Goal: Task Accomplishment & Management: Manage account settings

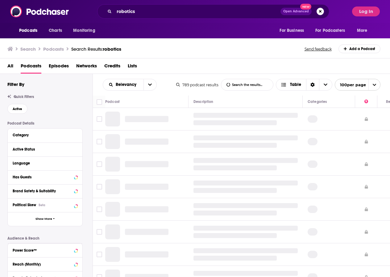
click at [54, 49] on h3 "Podcasts" at bounding box center [53, 49] width 21 height 6
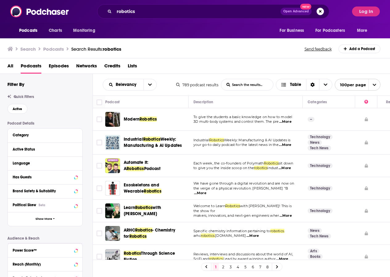
click at [54, 49] on h3 "Podcasts" at bounding box center [53, 49] width 21 height 6
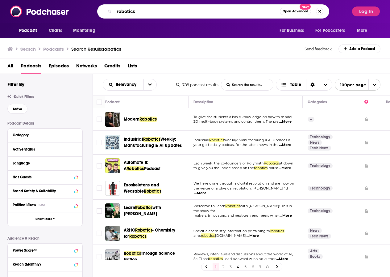
click at [132, 11] on input "robotics" at bounding box center [197, 11] width 166 height 10
type input "electricians"
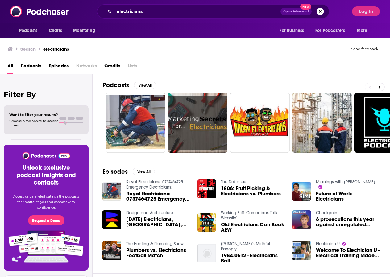
click at [30, 66] on span "Podcasts" at bounding box center [31, 67] width 21 height 13
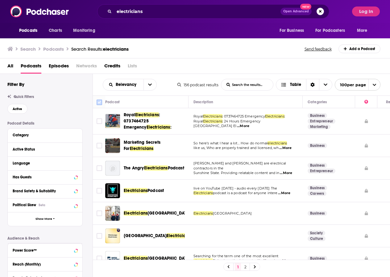
click at [100, 105] on input "Toggle select all" at bounding box center [100, 102] width 6 height 6
checkbox input "false"
click at [99, 119] on input "Toggle select row" at bounding box center [100, 121] width 6 height 6
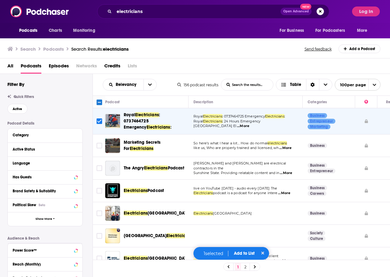
click at [346, 87] on span "100 per page" at bounding box center [350, 85] width 31 height 10
click at [100, 168] on input "Toggle select row" at bounding box center [100, 168] width 6 height 6
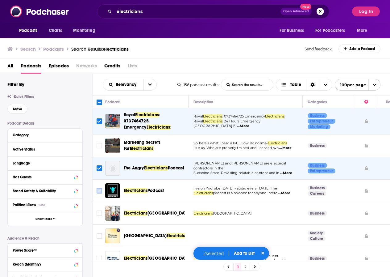
click at [98, 191] on input "Toggle select row" at bounding box center [100, 191] width 6 height 6
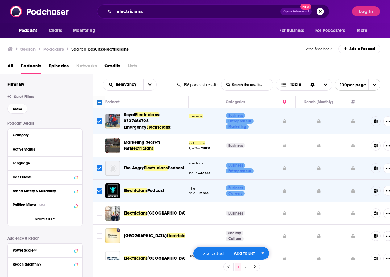
scroll to position [0, 91]
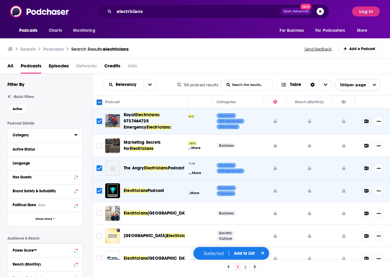
click at [28, 136] on div "Category" at bounding box center [42, 135] width 58 height 4
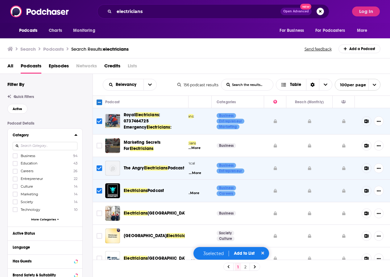
click at [37, 218] on span "More Categories" at bounding box center [43, 218] width 25 height 3
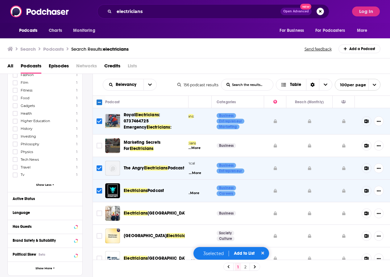
scroll to position [290, 0]
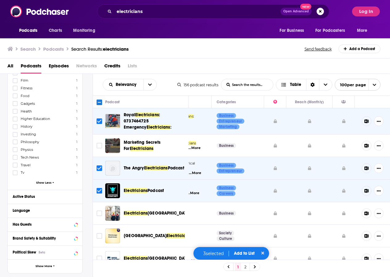
click at [86, 167] on div "Podcast Details Category Business 94 Education 43 Careers 26 Entrepreneur 22 Cu…" at bounding box center [49, 109] width 85 height 557
click at [28, 196] on div "Active Status" at bounding box center [37, 196] width 49 height 4
click at [24, 209] on span "All" at bounding box center [42, 208] width 58 height 8
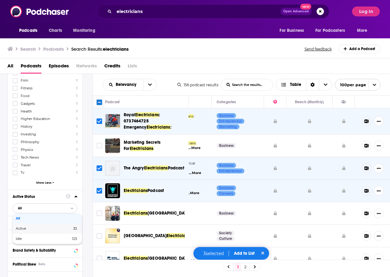
click at [18, 229] on span "Active" at bounding box center [32, 228] width 33 height 3
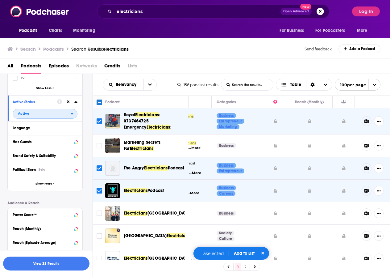
scroll to position [388, 0]
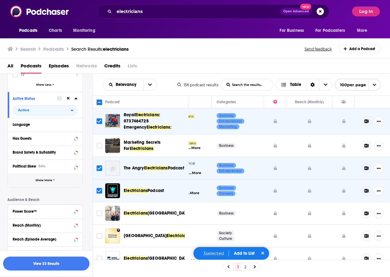
click at [44, 181] on span "Show More" at bounding box center [44, 179] width 17 height 3
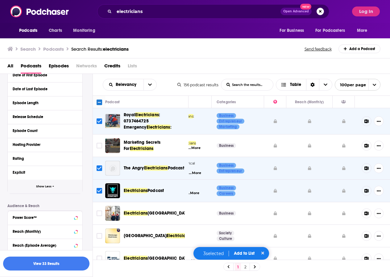
scroll to position [508, 0]
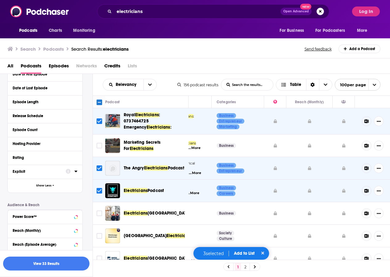
click at [24, 172] on div "Explicit" at bounding box center [37, 171] width 49 height 4
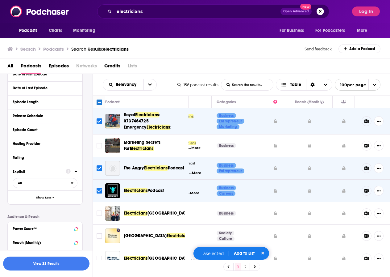
click at [48, 264] on button "View 33 Results" at bounding box center [46, 263] width 86 height 14
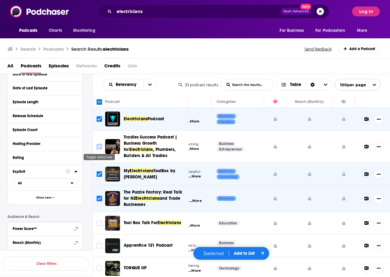
click at [100, 148] on input "Toggle select row" at bounding box center [100, 147] width 6 height 6
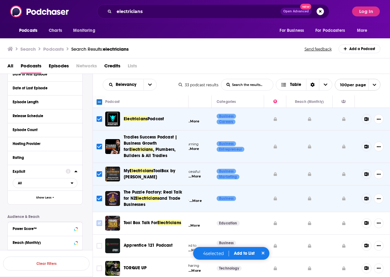
click at [99, 225] on input "Toggle select row" at bounding box center [100, 223] width 6 height 6
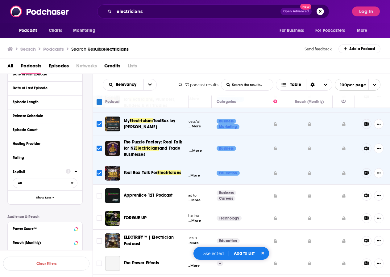
scroll to position [52, 91]
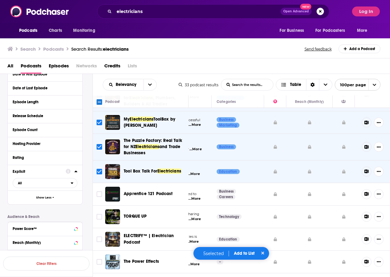
click at [198, 219] on span "...More" at bounding box center [195, 218] width 12 height 5
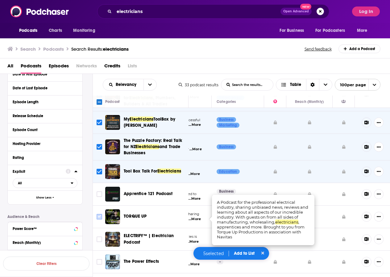
click at [100, 215] on input "Toggle select row" at bounding box center [100, 217] width 6 height 6
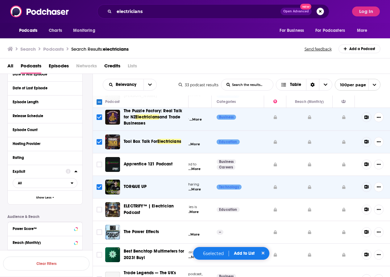
scroll to position [83, 91]
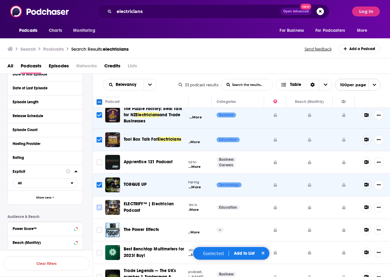
click at [99, 209] on input "Toggle select row" at bounding box center [100, 207] width 6 height 6
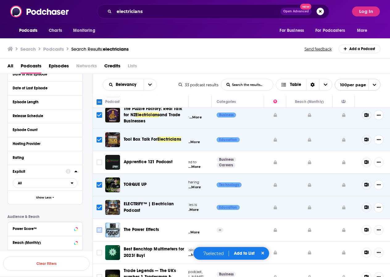
click at [97, 230] on input "Toggle select row" at bounding box center [100, 230] width 6 height 6
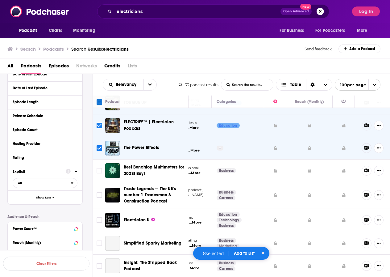
scroll to position [168, 91]
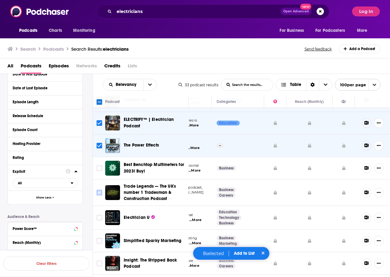
click at [97, 193] on input "Toggle select row" at bounding box center [100, 193] width 6 height 6
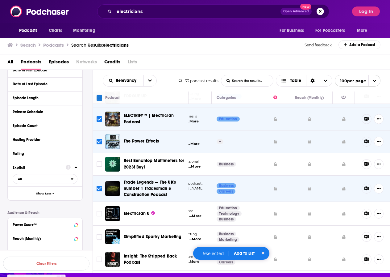
scroll to position [13, 0]
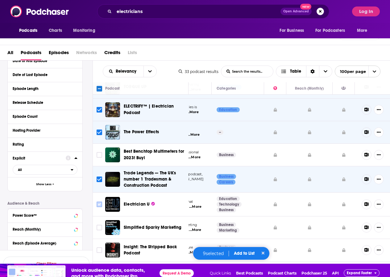
click at [99, 203] on input "Toggle select row" at bounding box center [100, 204] width 6 height 6
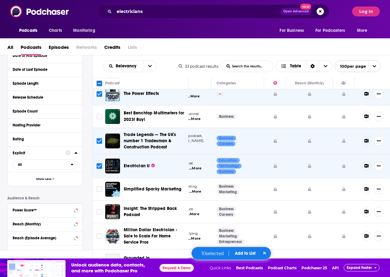
scroll to position [209, 91]
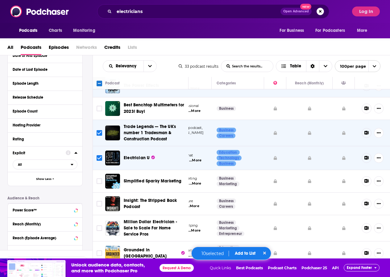
click at [197, 207] on span "...More" at bounding box center [193, 206] width 12 height 5
click at [101, 204] on input "Toggle select row" at bounding box center [100, 204] width 6 height 6
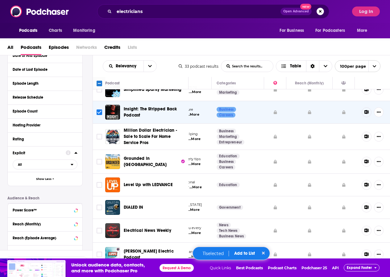
scroll to position [301, 91]
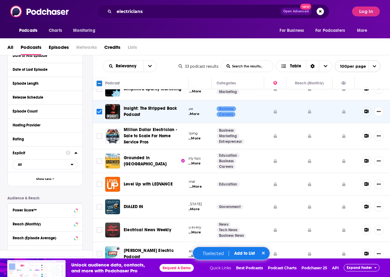
click at [198, 185] on span "...More" at bounding box center [196, 186] width 12 height 5
click at [99, 186] on input "Toggle select row" at bounding box center [100, 184] width 6 height 6
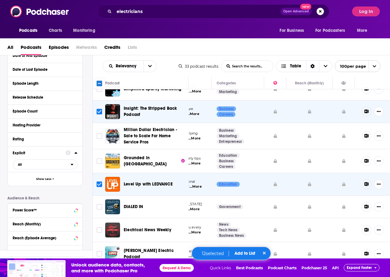
click at [101, 185] on input "Toggle select row" at bounding box center [100, 184] width 6 height 6
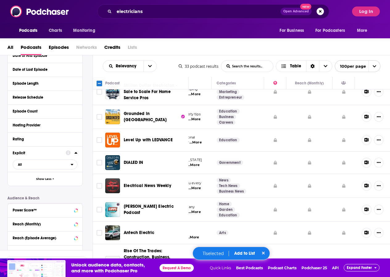
scroll to position [346, 91]
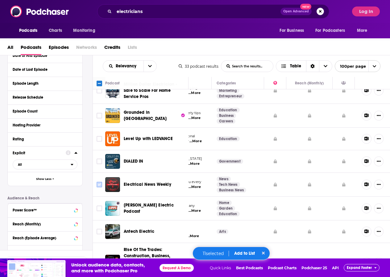
click at [101, 185] on input "Toggle select row" at bounding box center [100, 185] width 6 height 6
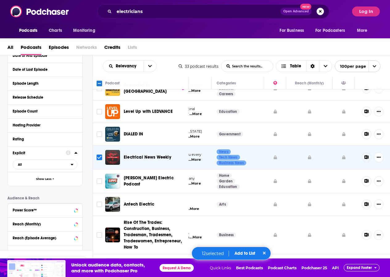
scroll to position [375, 91]
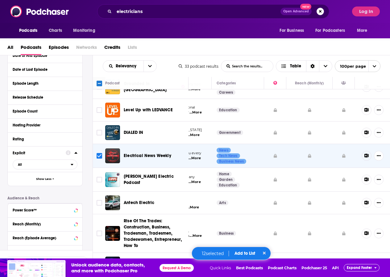
click at [198, 205] on span "...More" at bounding box center [193, 207] width 12 height 5
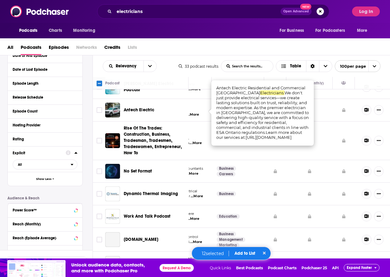
scroll to position [469, 91]
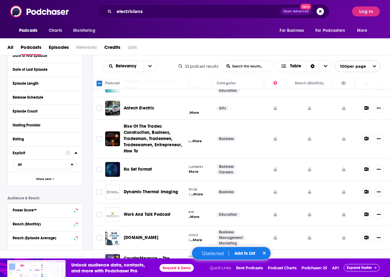
click at [199, 142] on span "...More" at bounding box center [196, 141] width 12 height 5
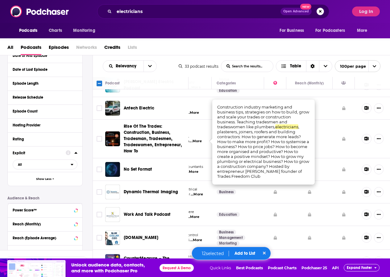
click at [196, 174] on span "...More" at bounding box center [192, 171] width 12 height 5
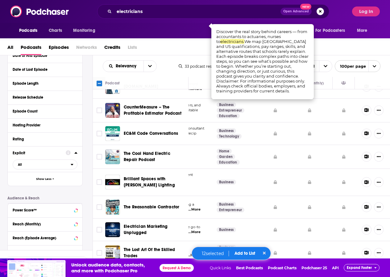
scroll to position [621, 91]
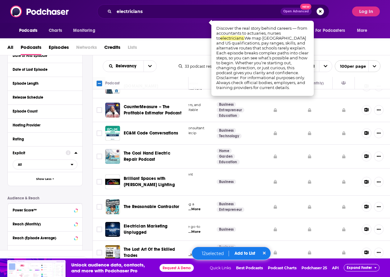
click at [247, 252] on button "Add to List" at bounding box center [245, 252] width 31 height 5
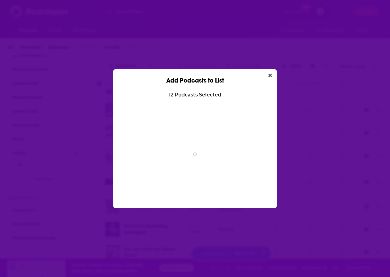
scroll to position [0, 0]
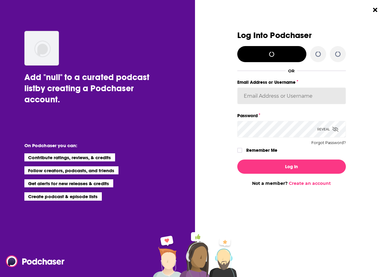
type input "[EMAIL_ADDRESS][DOMAIN_NAME]"
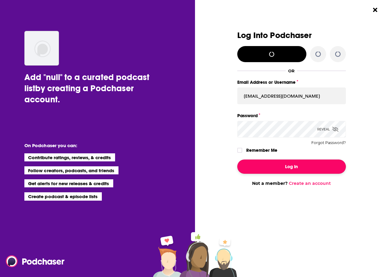
click at [291, 166] on button "Log In" at bounding box center [291, 166] width 109 height 14
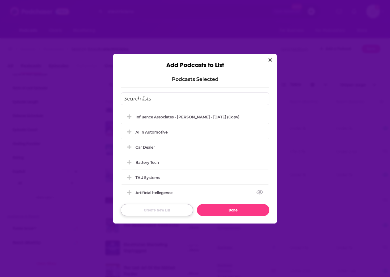
click at [145, 210] on button "Create New List" at bounding box center [157, 210] width 73 height 12
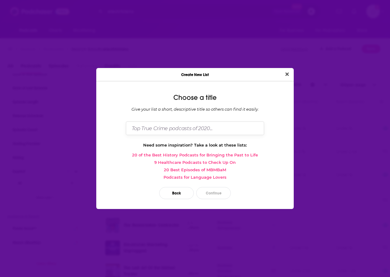
click at [146, 128] on input "Dialog" at bounding box center [195, 127] width 138 height 13
type input "Electricians"
click at [210, 194] on button "Continue" at bounding box center [213, 193] width 35 height 12
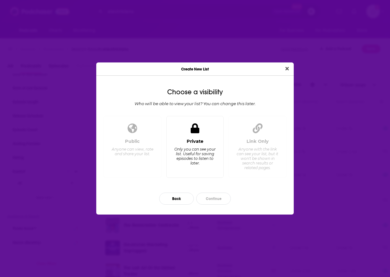
click at [198, 131] on icon "Dialog" at bounding box center [195, 128] width 9 height 10
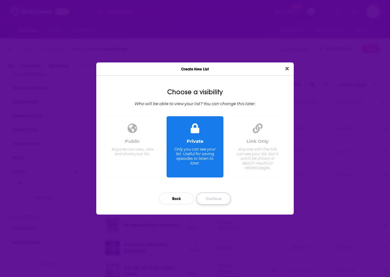
click at [220, 195] on button "Continue" at bounding box center [213, 198] width 35 height 12
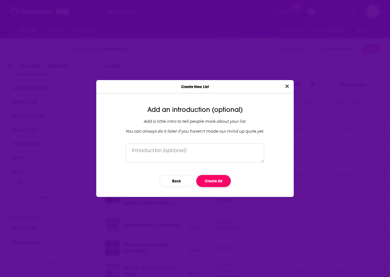
click at [213, 180] on button "Create list" at bounding box center [213, 181] width 35 height 12
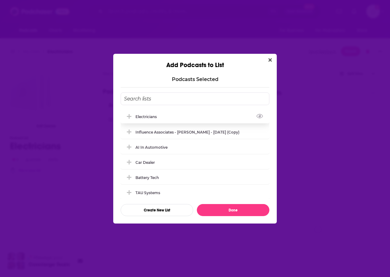
click at [140, 117] on div "Electricians" at bounding box center [148, 116] width 25 height 5
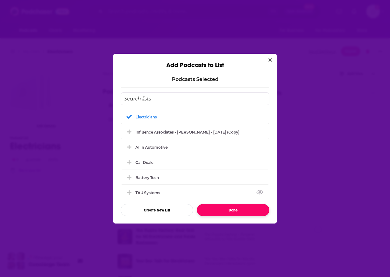
click at [218, 213] on button "Done" at bounding box center [233, 210] width 73 height 12
